Goal: Navigation & Orientation: Find specific page/section

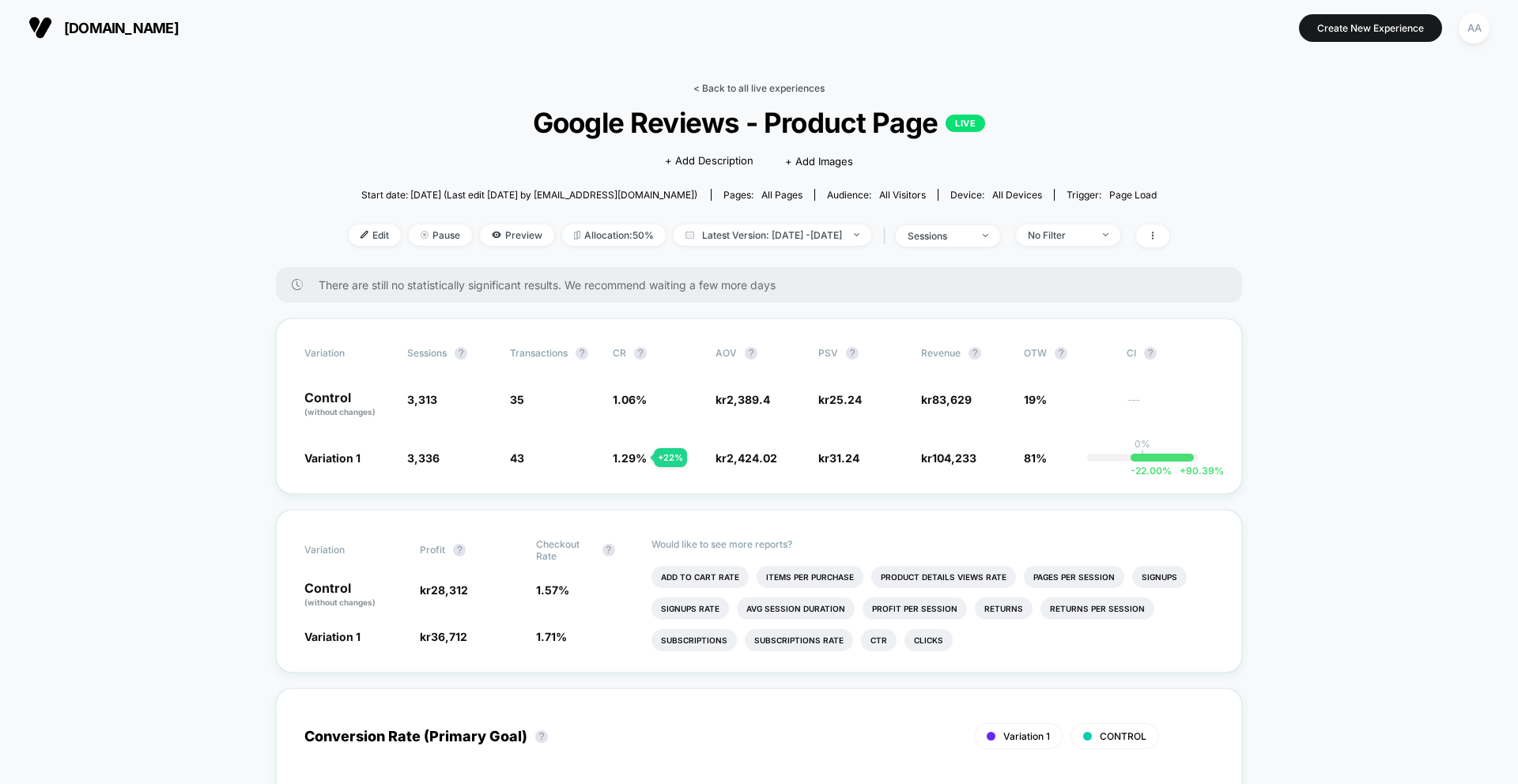
click at [736, 84] on link "< Back to all live experiences" at bounding box center [759, 87] width 132 height 12
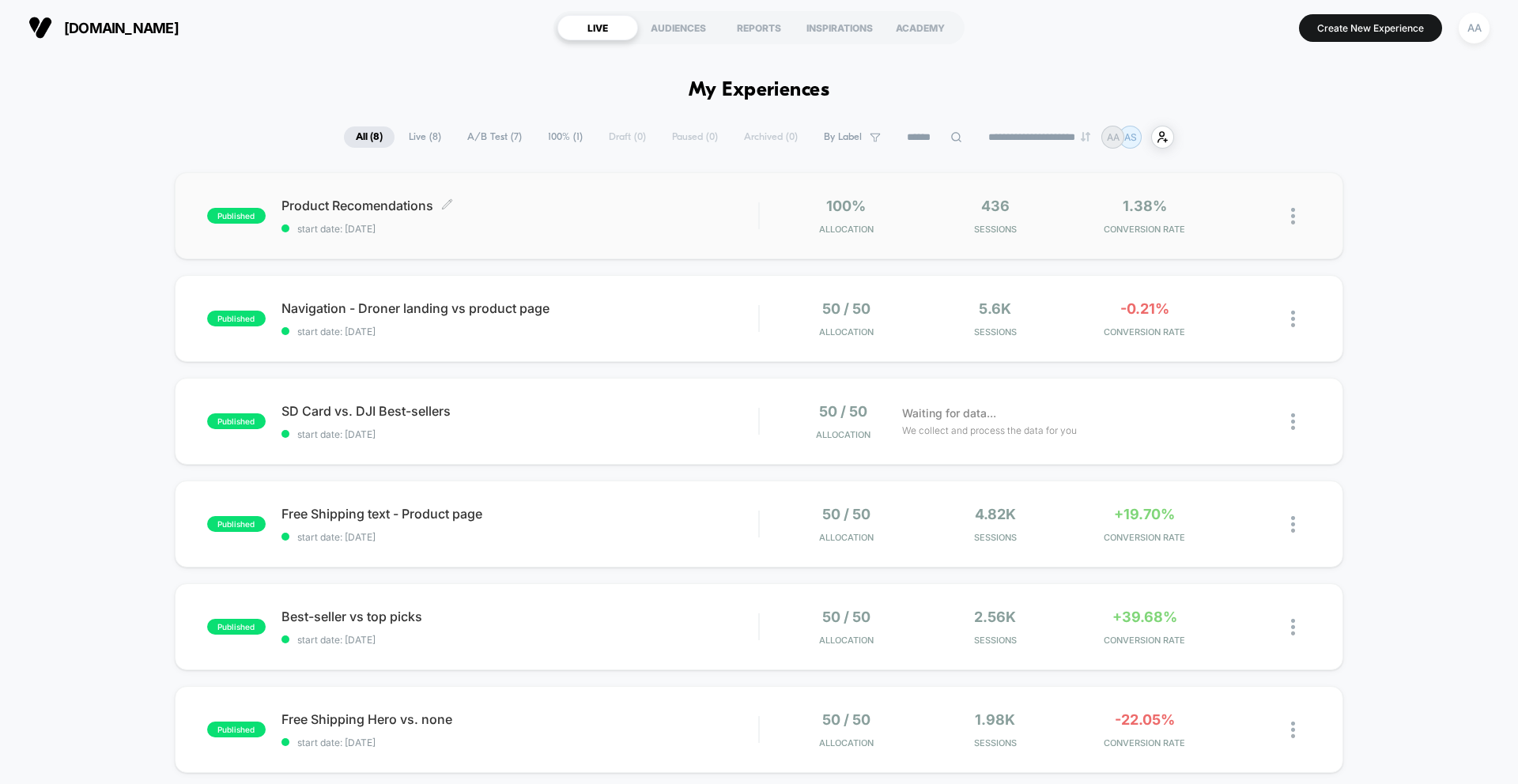
click at [734, 209] on span "Product Recomendations Click to edit experience details" at bounding box center [519, 205] width 477 height 16
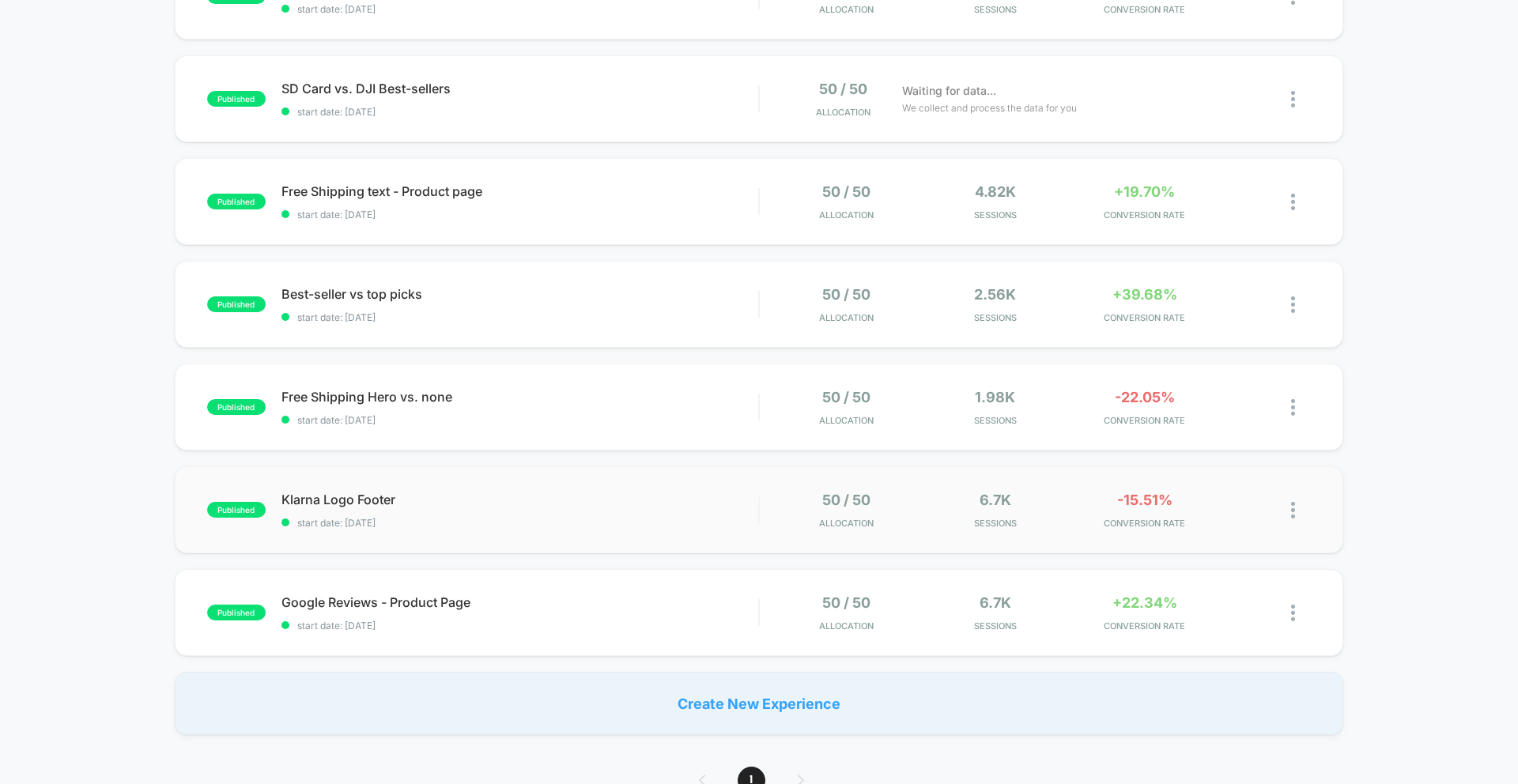
scroll to position [401, 0]
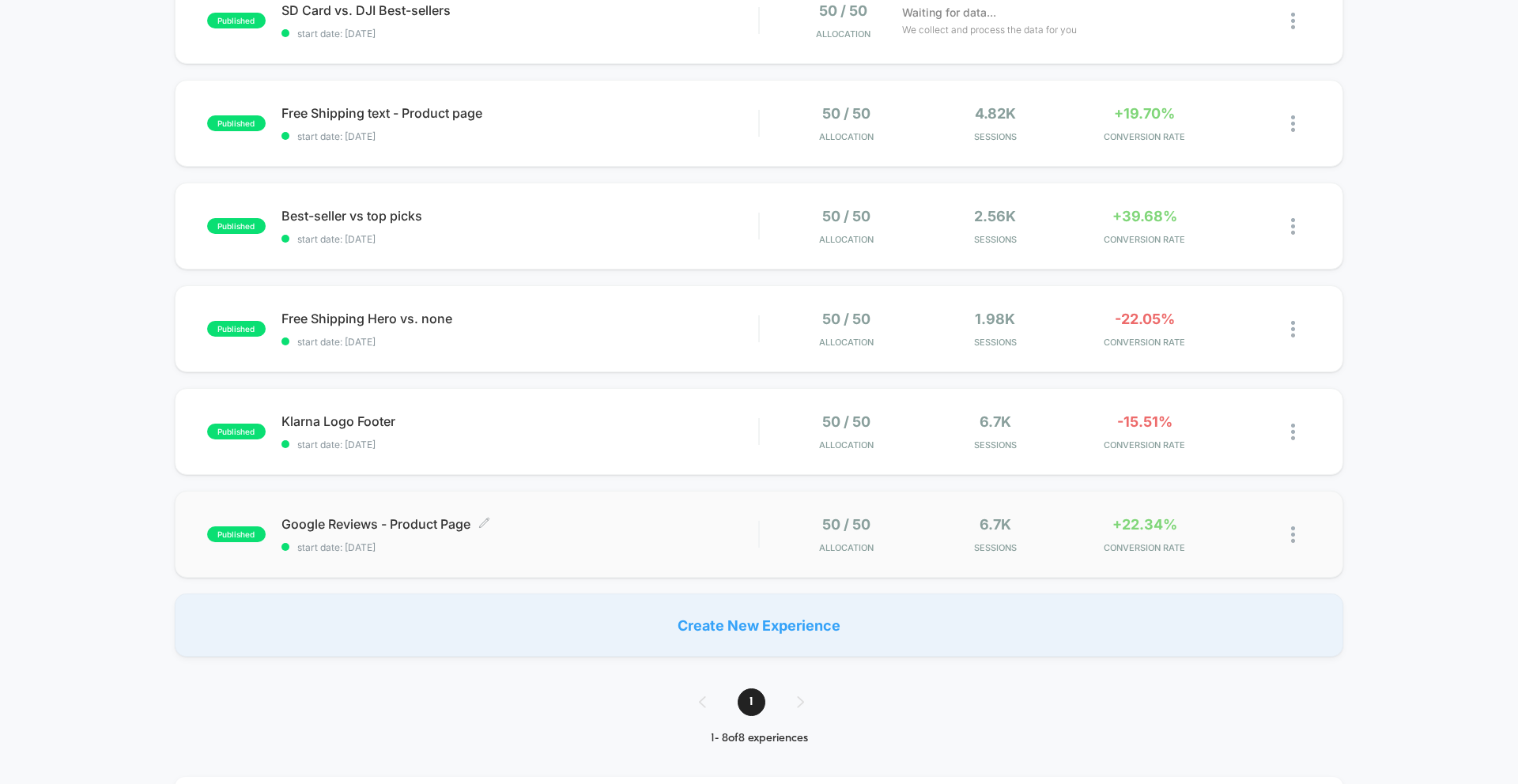
click at [443, 518] on div "published Google Reviews - Product Page Click to edit experience details Click …" at bounding box center [759, 534] width 1168 height 87
